Goal: Task Accomplishment & Management: Use online tool/utility

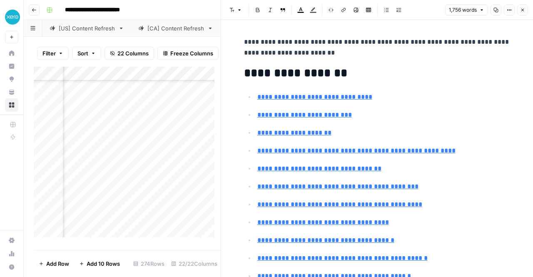
scroll to position [2727, 0]
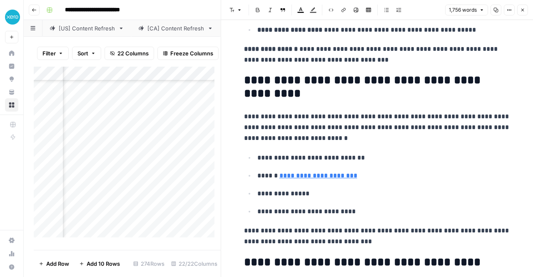
click at [357, 111] on p "**********" at bounding box center [377, 127] width 267 height 32
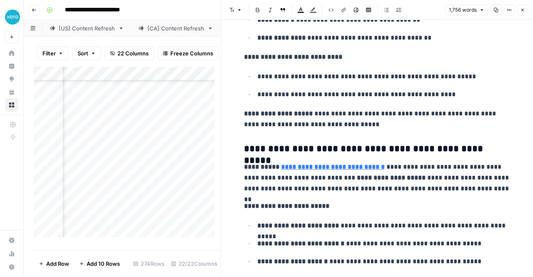
scroll to position [2239, 0]
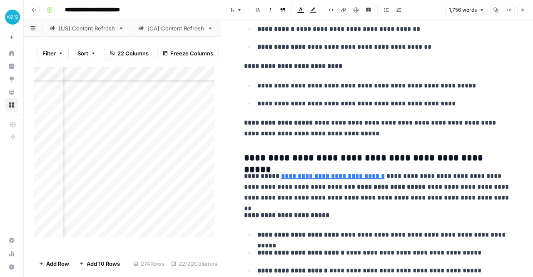
click at [497, 11] on icon "button" at bounding box center [496, 9] width 5 height 5
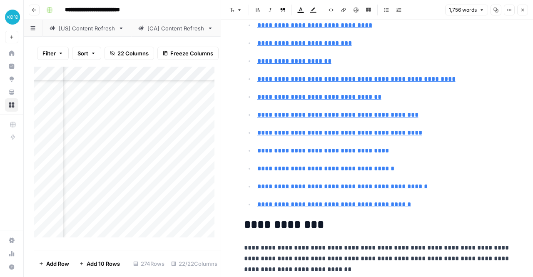
scroll to position [0, 0]
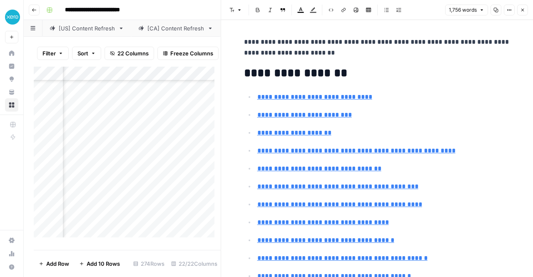
type input "#what-is-payroll-software-worth-to-your-business"
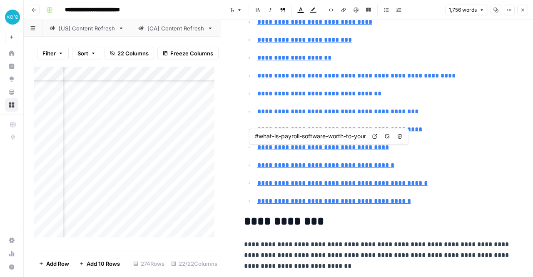
scroll to position [75, 0]
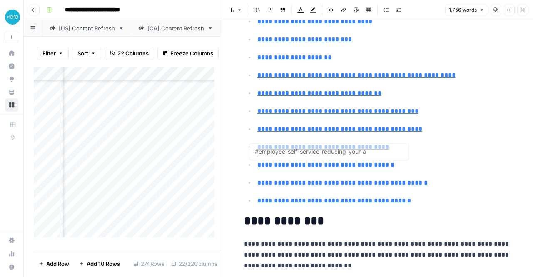
type input "#payroll-is-vital-for-your-business"
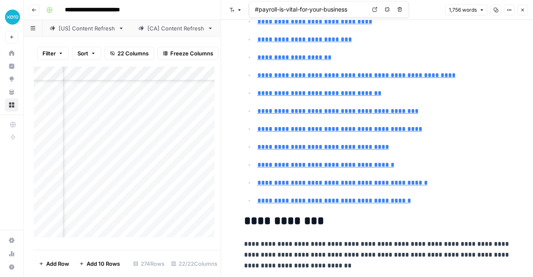
scroll to position [0, 0]
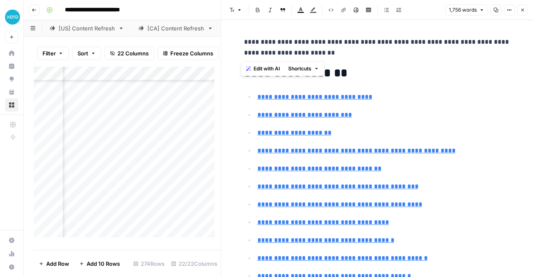
drag, startPoint x: 322, startPoint y: 56, endPoint x: 240, endPoint y: 38, distance: 83.5
copy p "**********"
click at [522, 11] on icon "button" at bounding box center [522, 9] width 5 height 5
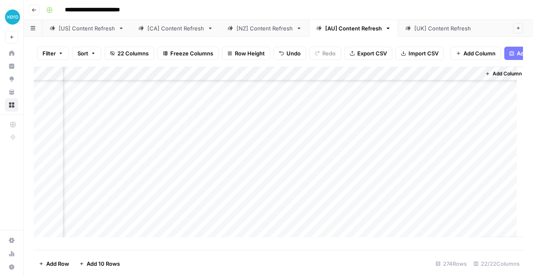
click at [217, 160] on div "Add Column" at bounding box center [279, 155] width 490 height 177
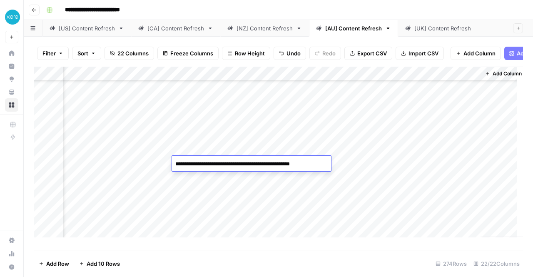
click at [355, 160] on div "Add Column" at bounding box center [279, 155] width 490 height 177
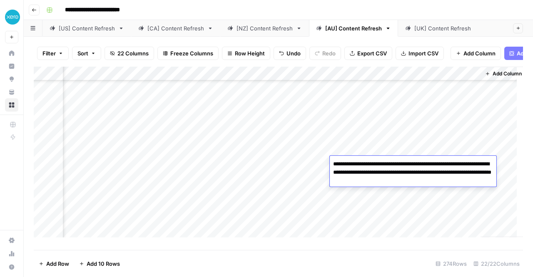
click at [357, 162] on textarea "**********" at bounding box center [413, 172] width 167 height 28
drag, startPoint x: 429, startPoint y: 182, endPoint x: 331, endPoint y: 157, distance: 100.9
click at [331, 157] on div "**********" at bounding box center [413, 171] width 167 height 31
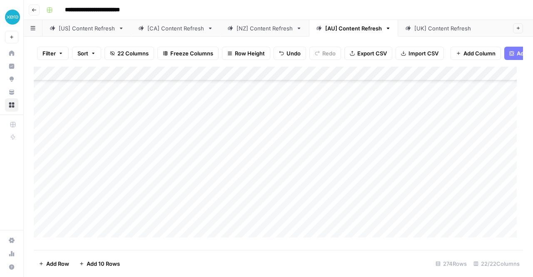
click at [233, 165] on div "Add Column" at bounding box center [279, 155] width 490 height 177
click at [273, 165] on div "Add Column" at bounding box center [279, 155] width 490 height 177
click at [340, 203] on div "Add Column" at bounding box center [279, 155] width 490 height 177
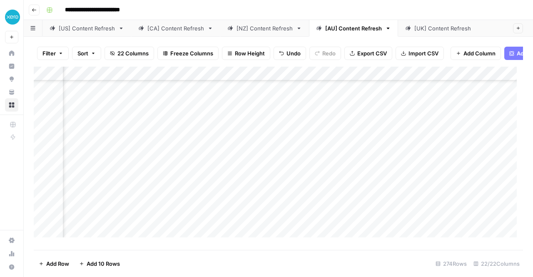
click at [375, 162] on div "Add Column" at bounding box center [279, 155] width 490 height 177
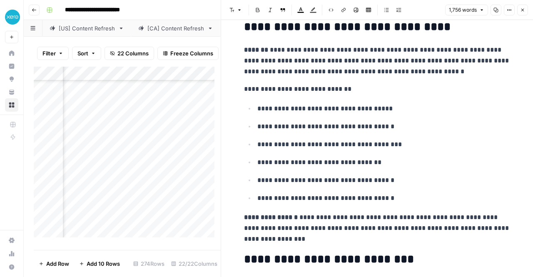
scroll to position [257, 900]
click at [149, 163] on div "Add Column" at bounding box center [127, 155] width 187 height 177
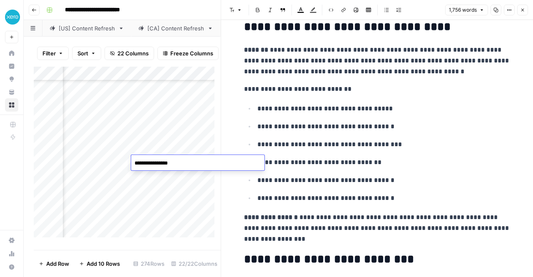
drag, startPoint x: 177, startPoint y: 163, endPoint x: 107, endPoint y: 162, distance: 70.0
click at [107, 162] on body "**********" at bounding box center [266, 138] width 533 height 277
click at [147, 211] on div "Add Column" at bounding box center [127, 155] width 187 height 177
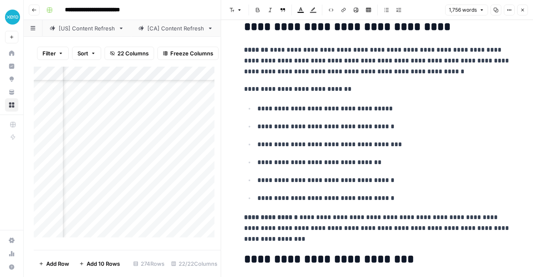
click at [162, 122] on div "Add Column" at bounding box center [127, 155] width 187 height 177
click at [135, 122] on div "Add Column" at bounding box center [127, 155] width 187 height 177
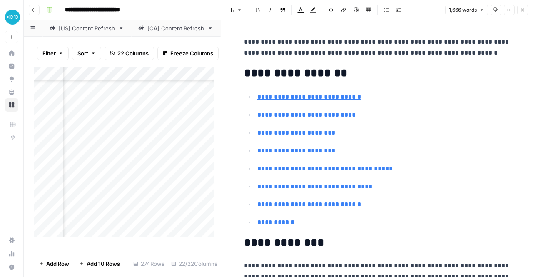
click at [500, 9] on button "Copy" at bounding box center [496, 10] width 11 height 11
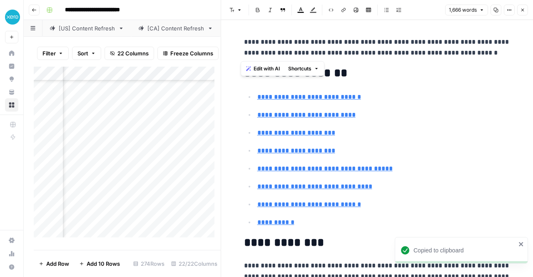
drag, startPoint x: 502, startPoint y: 55, endPoint x: 237, endPoint y: 33, distance: 265.1
copy p "**********"
click at [104, 149] on div "Add Column" at bounding box center [127, 155] width 187 height 177
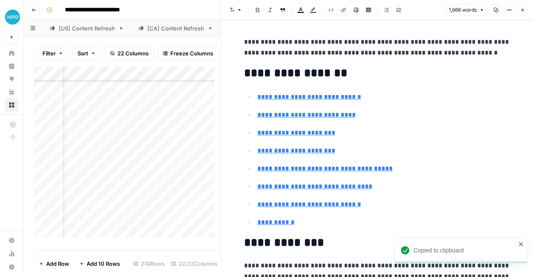
scroll to position [257, 0]
click at [192, 119] on div "Add Column" at bounding box center [127, 155] width 187 height 177
click at [163, 120] on div "Add Column" at bounding box center [127, 155] width 187 height 177
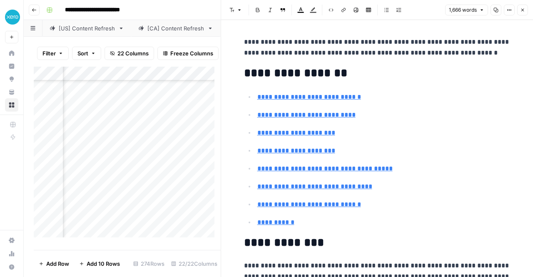
click at [200, 119] on div "Add Column" at bounding box center [127, 155] width 187 height 177
drag, startPoint x: 200, startPoint y: 119, endPoint x: 81, endPoint y: 119, distance: 119.6
click at [81, 119] on body "**********" at bounding box center [266, 138] width 533 height 277
click at [167, 169] on div "Add Column" at bounding box center [127, 155] width 187 height 177
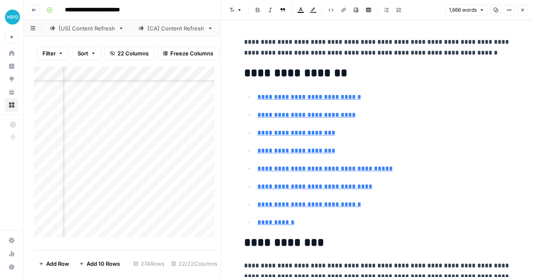
click at [189, 100] on div "Add Column" at bounding box center [127, 155] width 187 height 177
click at [135, 128] on div "Add Column" at bounding box center [127, 155] width 187 height 177
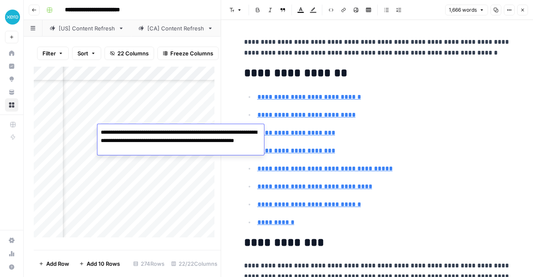
click at [180, 99] on div "Add Column" at bounding box center [127, 155] width 187 height 177
click at [156, 105] on div "Add Column" at bounding box center [127, 155] width 187 height 177
click at [170, 220] on div "Add Column" at bounding box center [127, 155] width 187 height 177
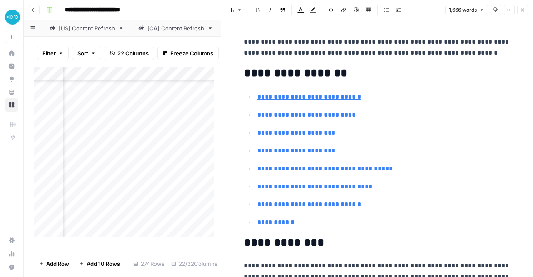
scroll to position [245, 1655]
click at [111, 132] on div "Add Column" at bounding box center [127, 155] width 187 height 177
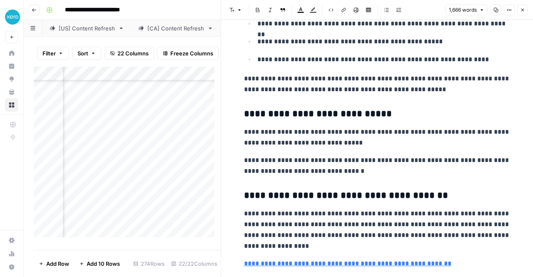
scroll to position [952, 0]
